Goal: Communication & Community: Connect with others

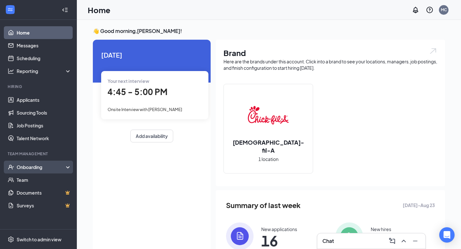
click at [47, 165] on div "Onboarding" at bounding box center [41, 167] width 49 height 6
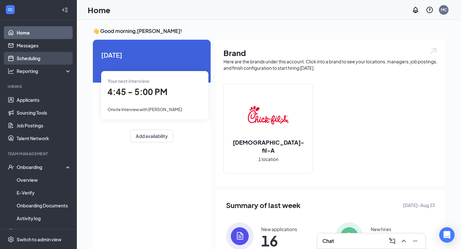
click at [40, 59] on link "Scheduling" at bounding box center [44, 58] width 55 height 13
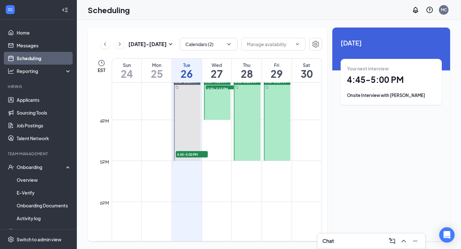
scroll to position [620, 0]
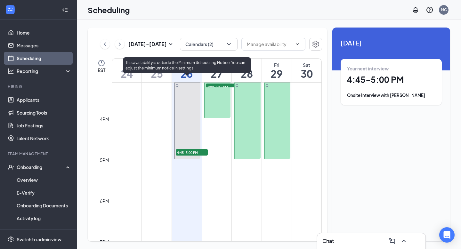
click at [188, 153] on span "4:45-5:00 PM" at bounding box center [192, 152] width 32 height 6
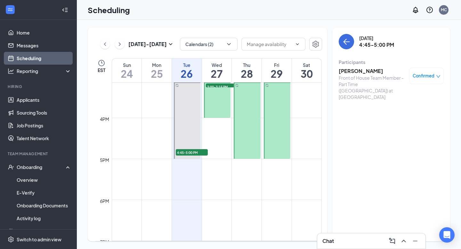
click at [344, 70] on h3 "[PERSON_NAME]" at bounding box center [371, 71] width 67 height 7
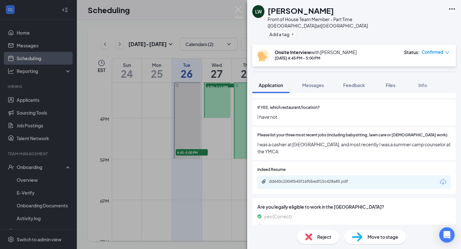
scroll to position [290, 0]
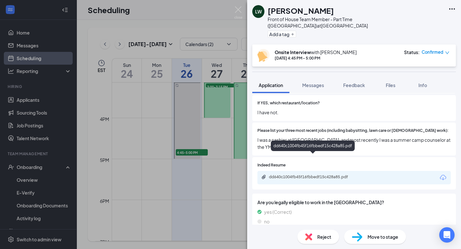
click at [343, 174] on div "dd640c1004fb45f16fbbedf15c428a85.pdf" at bounding box center [314, 176] width 90 height 5
click at [212, 178] on div "[PERSON_NAME] Front of House Team Member - Part Time ([GEOGRAPHIC_DATA]) at [GE…" at bounding box center [230, 124] width 461 height 249
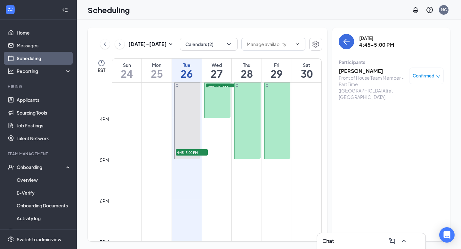
click at [347, 240] on div "Chat" at bounding box center [371, 241] width 98 height 10
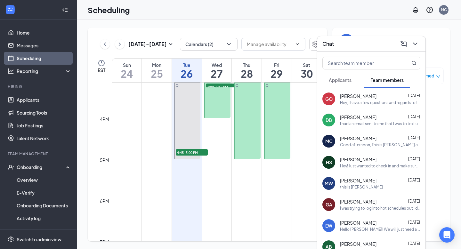
click at [339, 80] on span "Applicants" at bounding box center [340, 80] width 23 height 6
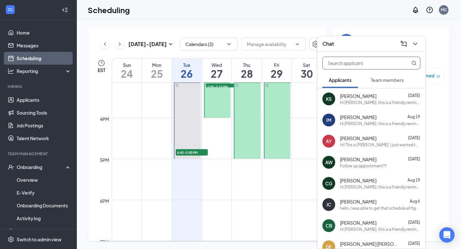
click at [348, 65] on input "text" at bounding box center [360, 63] width 76 height 12
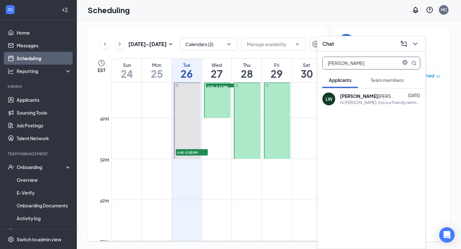
type input "[PERSON_NAME]"
click at [366, 100] on div "Hi [PERSON_NAME], this is a friendly reminder. Your interview with [DEMOGRAPHIC…" at bounding box center [380, 102] width 80 height 5
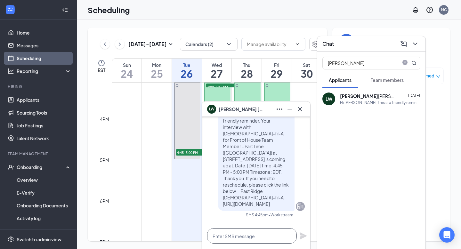
click at [229, 235] on textarea at bounding box center [252, 235] width 90 height 15
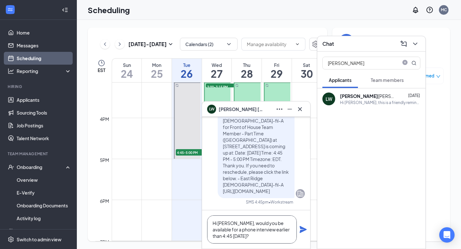
type textarea "Hi [PERSON_NAME], would you be available for a phone interview earlier than 4:4…"
click at [302, 230] on icon "Plane" at bounding box center [302, 229] width 7 height 7
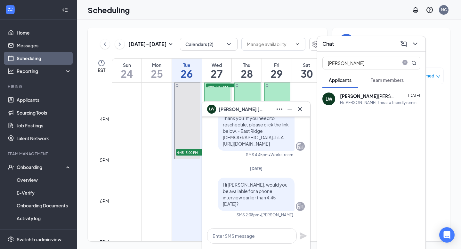
scroll to position [0, 0]
